Goal: Entertainment & Leisure: Consume media (video, audio)

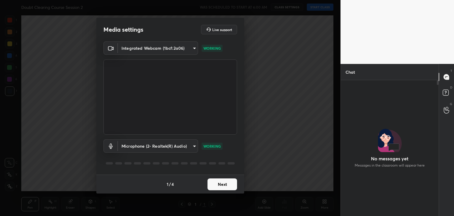
scroll to position [2, 2]
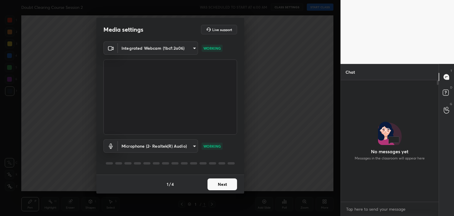
click at [225, 181] on button "Next" at bounding box center [223, 184] width 30 height 12
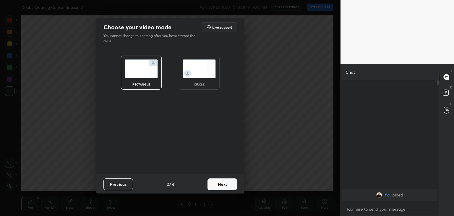
click at [207, 76] on img at bounding box center [199, 68] width 33 height 19
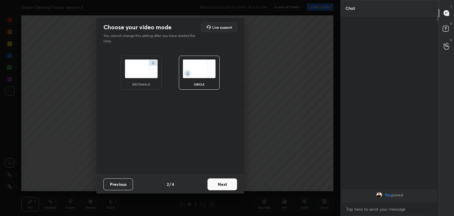
click at [222, 180] on button "Next" at bounding box center [223, 184] width 30 height 12
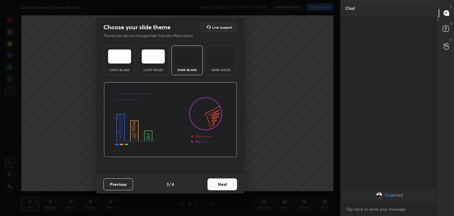
click at [226, 187] on button "Next" at bounding box center [223, 184] width 30 height 12
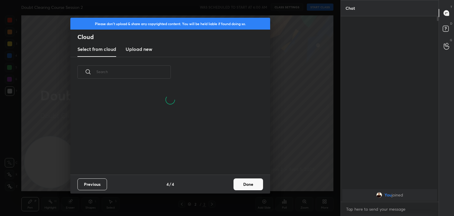
click at [253, 185] on button "Done" at bounding box center [249, 184] width 30 height 12
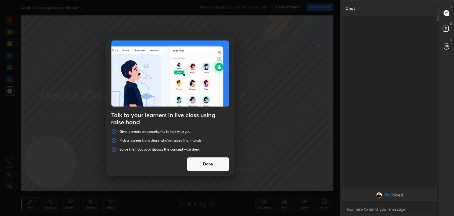
click at [219, 165] on button "Done" at bounding box center [208, 164] width 43 height 14
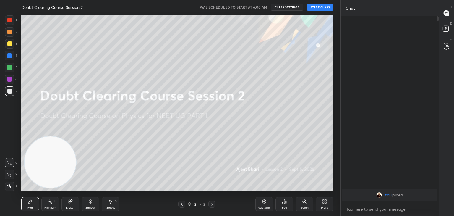
click at [324, 9] on button "START CLASS" at bounding box center [320, 7] width 27 height 7
click at [263, 6] on span "mute" at bounding box center [262, 7] width 8 height 4
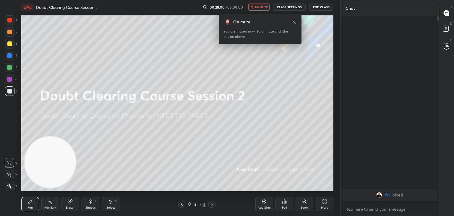
click at [321, 205] on div "More" at bounding box center [325, 204] width 18 height 14
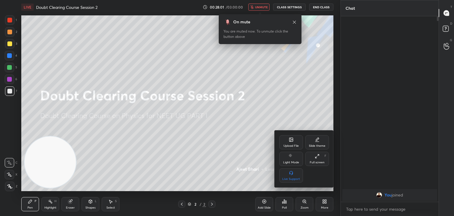
click at [299, 158] on div "Light Mode" at bounding box center [291, 159] width 24 height 14
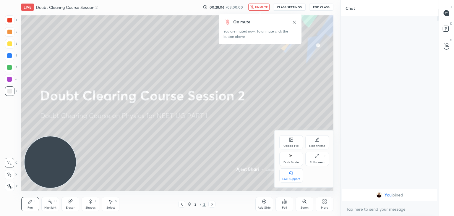
click at [265, 94] on div at bounding box center [227, 108] width 454 height 216
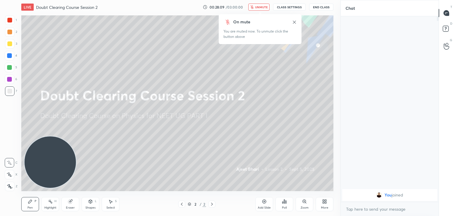
click at [293, 21] on icon at bounding box center [294, 22] width 5 height 5
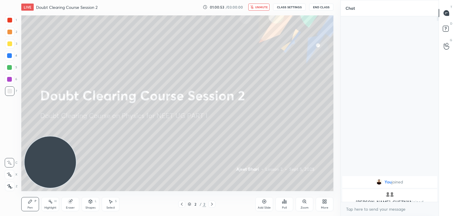
click at [317, 5] on button "End Class" at bounding box center [321, 7] width 24 height 7
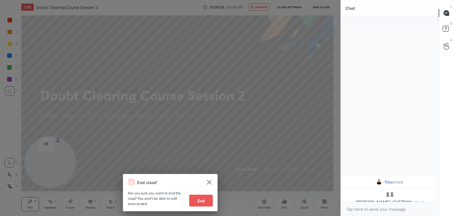
click at [205, 198] on button "End" at bounding box center [201, 201] width 24 height 12
type textarea "x"
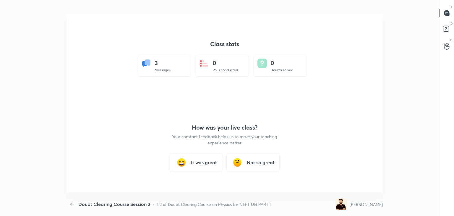
scroll to position [178, 450]
click at [198, 162] on h3 "It was great" at bounding box center [204, 162] width 26 height 7
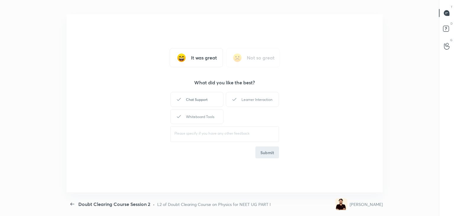
click at [202, 98] on div "Chat Support" at bounding box center [196, 99] width 53 height 15
click at [232, 94] on div "Learner Interaction" at bounding box center [252, 99] width 53 height 15
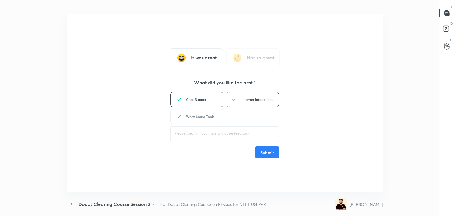
click at [211, 119] on div "Whiteboard Tools" at bounding box center [196, 116] width 53 height 15
click at [260, 149] on button "Submit" at bounding box center [268, 152] width 24 height 12
